Goal: Transaction & Acquisition: Purchase product/service

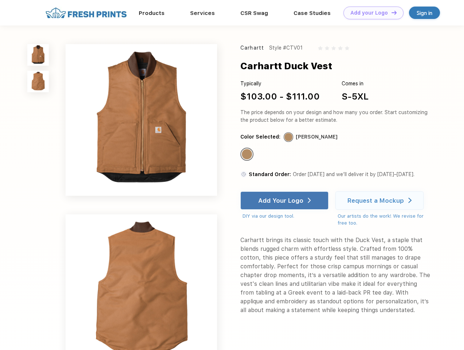
click at [371, 13] on link "Add your Logo Design Tool" at bounding box center [374, 13] width 60 height 13
click at [0, 0] on div "Design Tool" at bounding box center [0, 0] width 0 height 0
click at [391, 12] on link "Add your Logo Design Tool" at bounding box center [374, 13] width 60 height 13
click at [38, 55] on img at bounding box center [37, 54] width 21 height 21
click at [38, 82] on img at bounding box center [37, 81] width 21 height 21
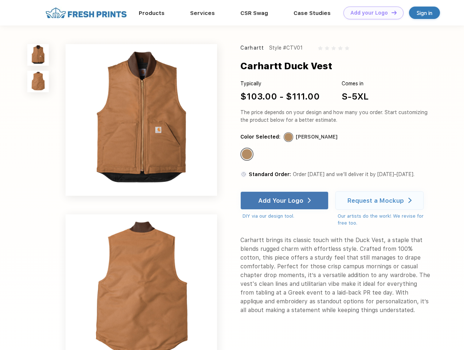
click at [248, 154] on div "Standard Color" at bounding box center [247, 154] width 10 height 10
click at [285, 200] on div "Add Your Logo" at bounding box center [280, 200] width 45 height 7
click at [381, 200] on div "Request a Mockup" at bounding box center [376, 200] width 56 height 7
